Goal: Information Seeking & Learning: Learn about a topic

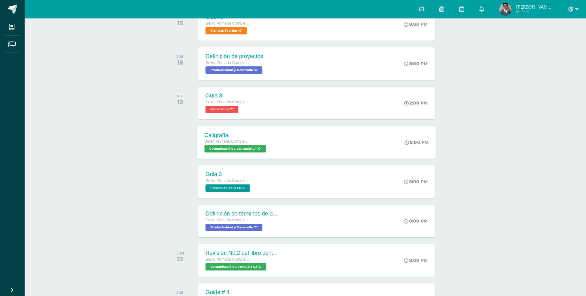
scroll to position [124, 0]
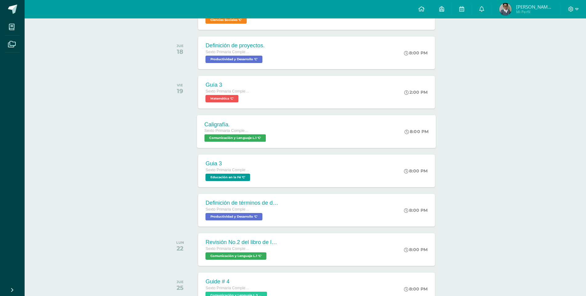
click at [235, 136] on span "Comunicación y Lenguaje L.1 'C'" at bounding box center [236, 138] width 62 height 7
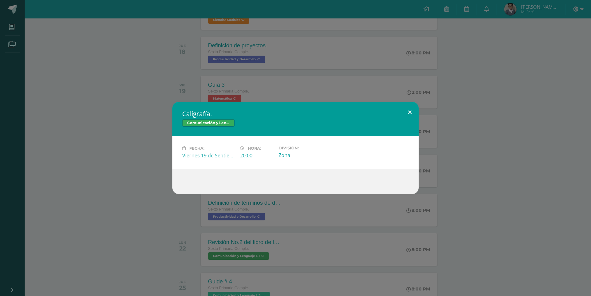
click at [410, 111] on button at bounding box center [410, 112] width 18 height 21
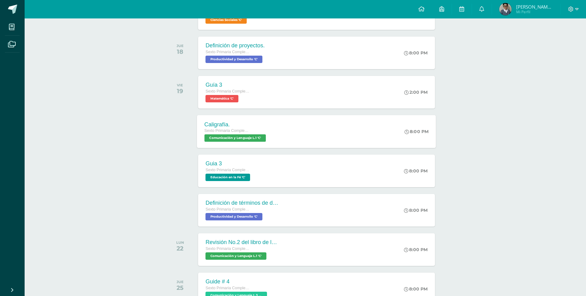
click at [242, 137] on span "Comunicación y Lenguaje L.1 'C'" at bounding box center [236, 138] width 62 height 7
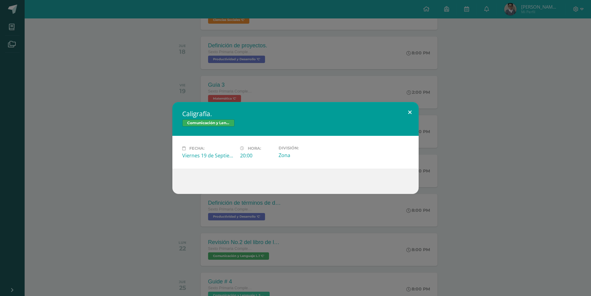
click at [410, 113] on button at bounding box center [410, 112] width 18 height 21
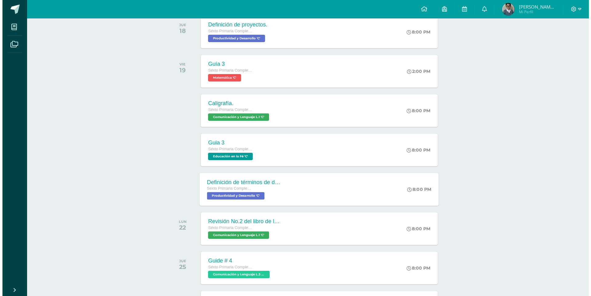
scroll to position [155, 0]
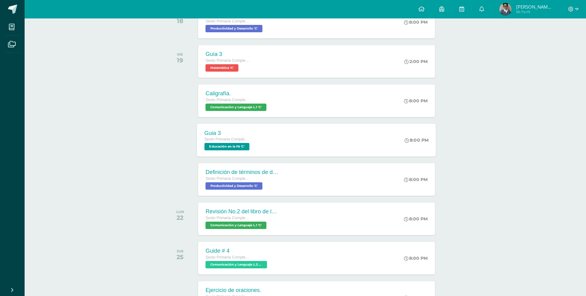
click at [238, 145] on span "Educación en la Fé 'C'" at bounding box center [227, 146] width 45 height 7
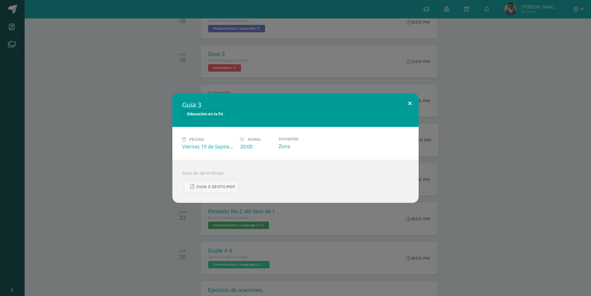
click at [410, 110] on button at bounding box center [410, 103] width 18 height 21
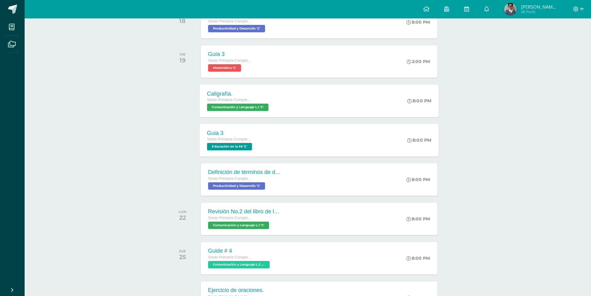
click at [408, 109] on div "8:00 PM" at bounding box center [422, 100] width 33 height 33
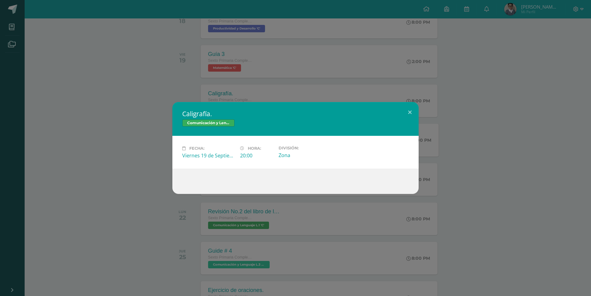
click at [409, 112] on div "Caligrafía. Comunicación y Lenguaje L.1 Fecha: [DATE] Hora: 20:00 División:" at bounding box center [295, 148] width 586 height 92
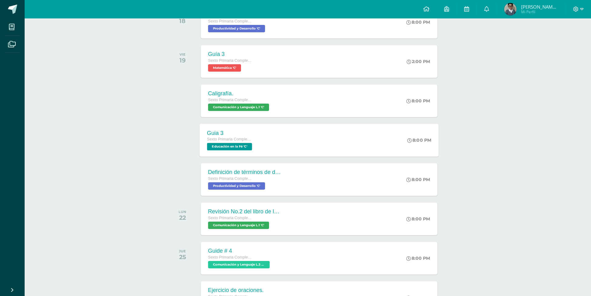
click at [410, 114] on div "8:00 PM" at bounding box center [422, 100] width 33 height 33
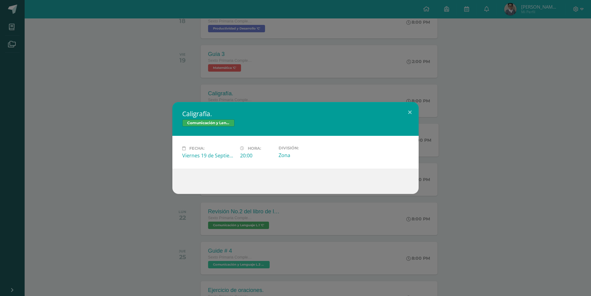
click at [119, 53] on div "Caligrafía. Comunicación y Lenguaje L.1 Fecha: [DATE] Hora: 20:00 División:" at bounding box center [295, 148] width 591 height 296
